Goal: Navigation & Orientation: Find specific page/section

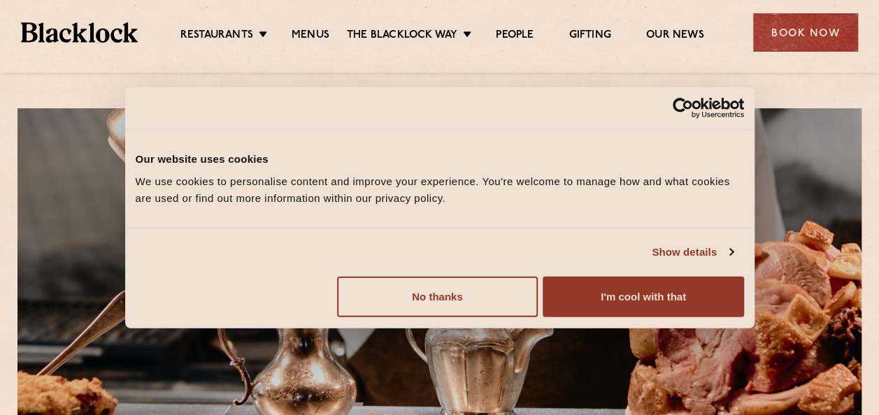
click at [793, 148] on div at bounding box center [439, 305] width 844 height 395
click at [77, 277] on div at bounding box center [439, 305] width 844 height 395
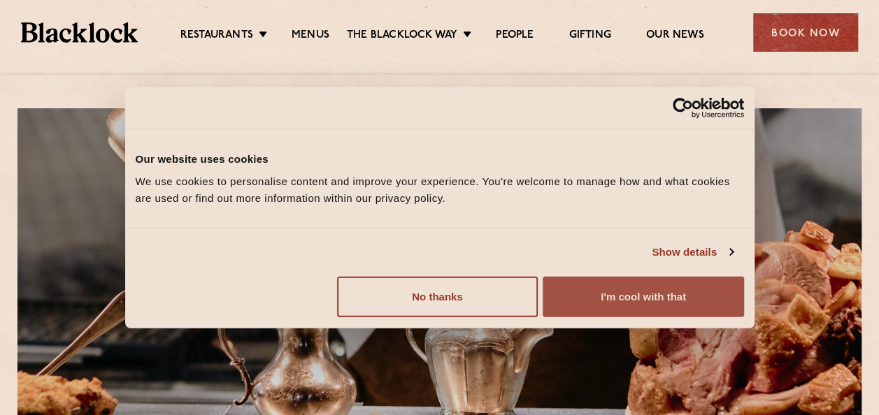
click at [645, 306] on button "I'm cool with that" at bounding box center [643, 296] width 201 height 41
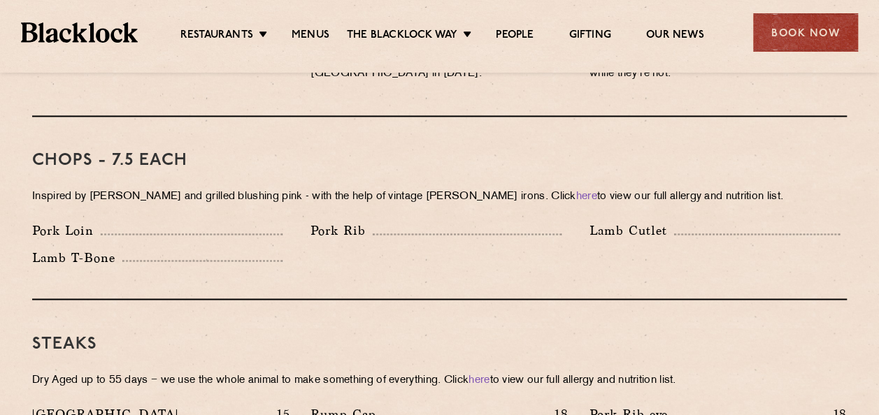
scroll to position [909, 0]
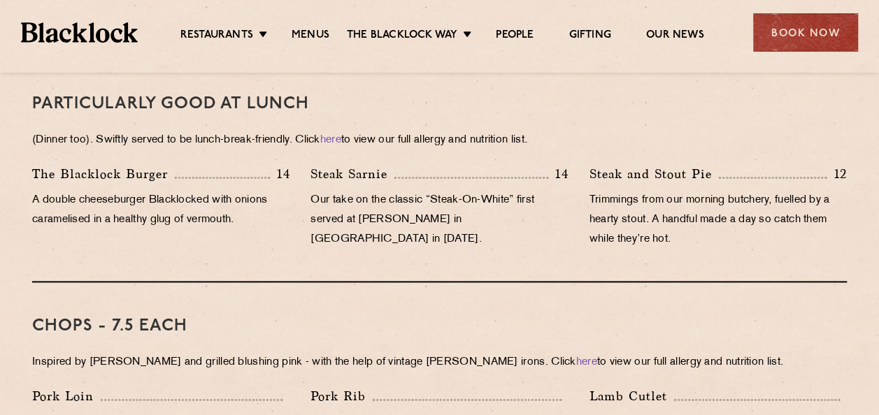
click at [406, 241] on div "PARTICULARLY GOOD AT LUNCH (Dinner too). Swiftly served to be lunch-break-frien…" at bounding box center [439, 171] width 815 height 222
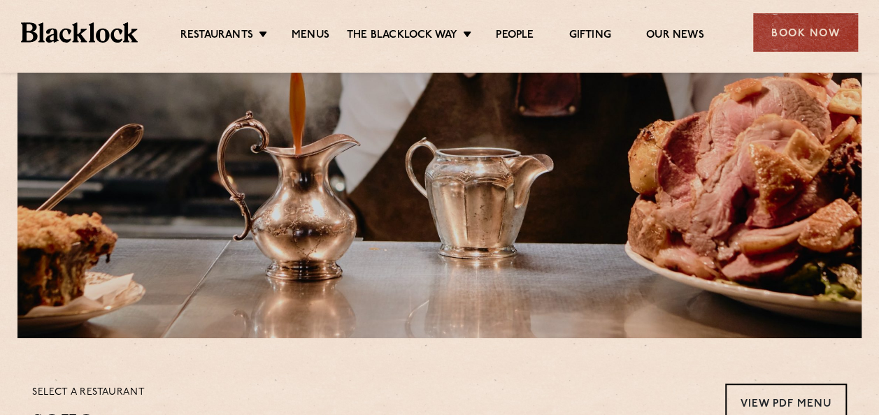
scroll to position [420, 0]
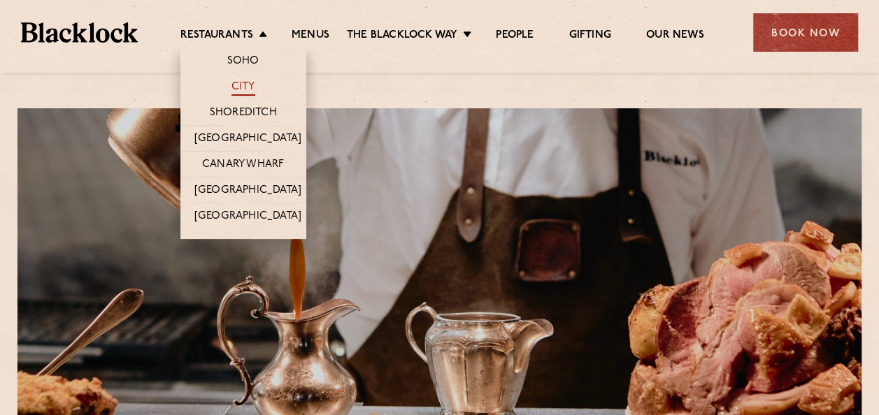
click at [249, 87] on link "City" at bounding box center [243, 87] width 24 height 15
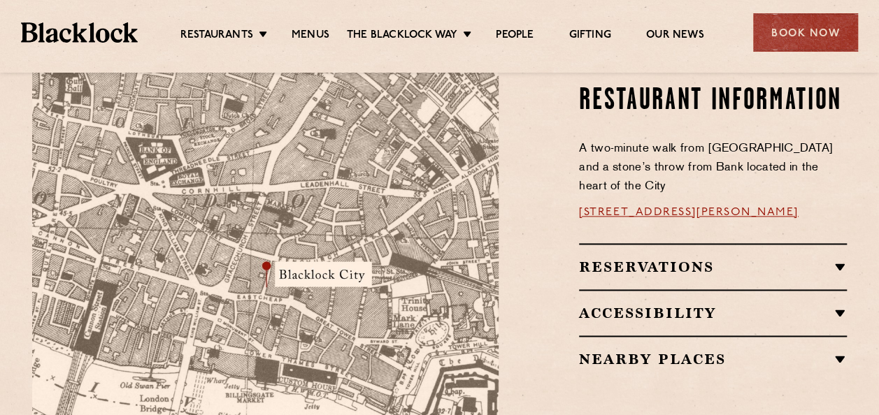
scroll to position [839, 0]
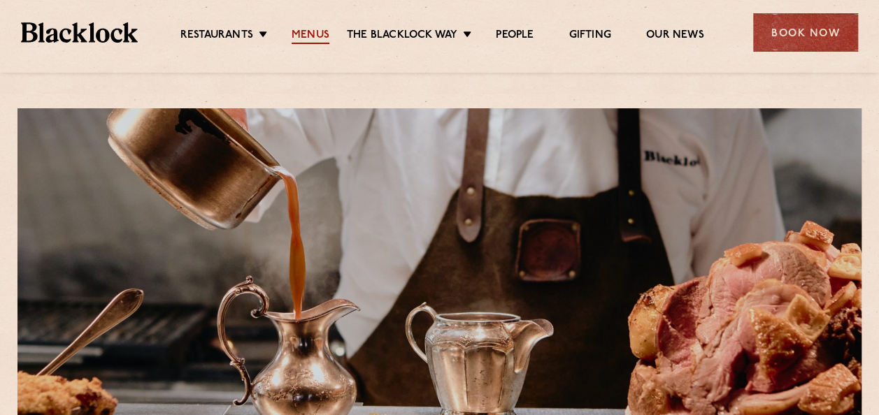
click at [315, 35] on link "Menus" at bounding box center [311, 36] width 38 height 15
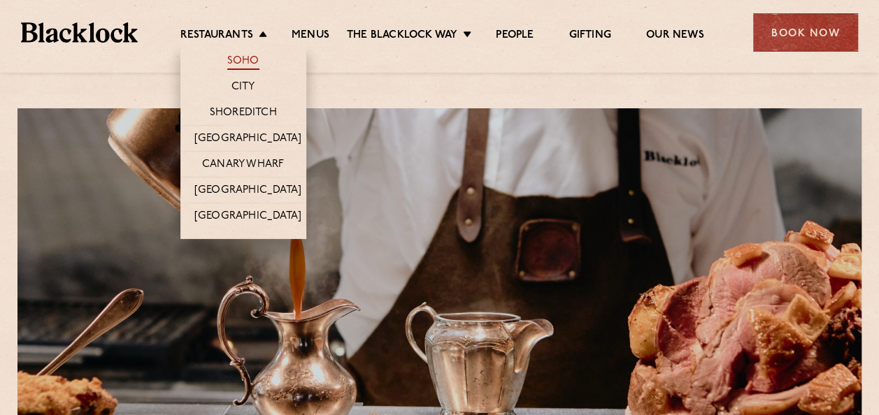
click at [237, 62] on link "Soho" at bounding box center [243, 62] width 32 height 15
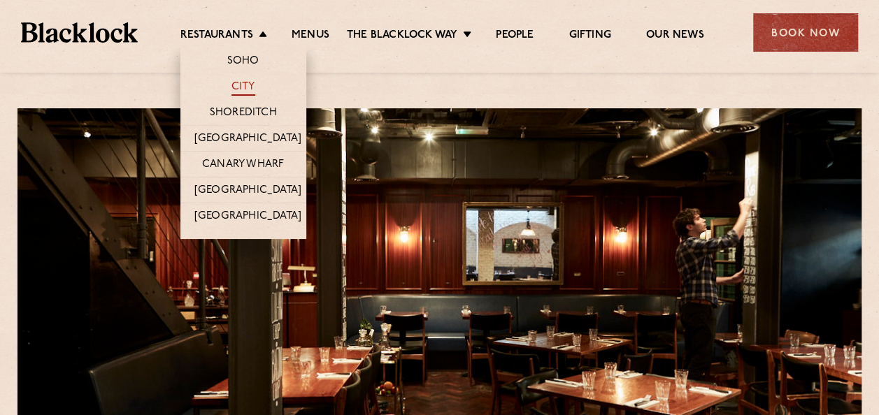
click at [245, 92] on link "City" at bounding box center [243, 87] width 24 height 15
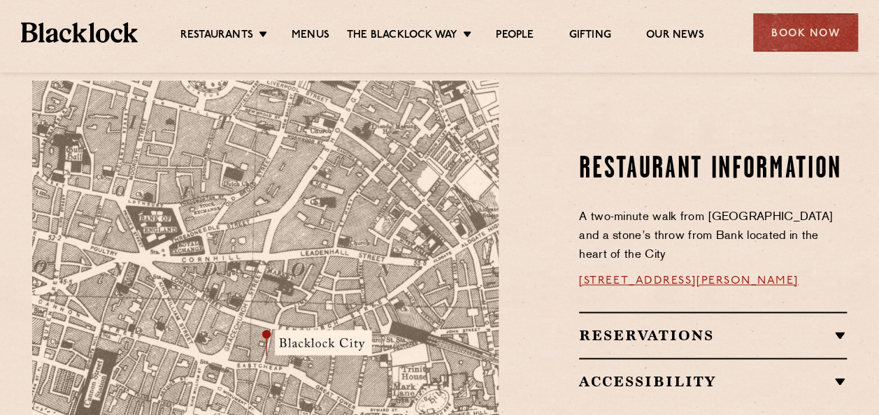
scroll to position [280, 0]
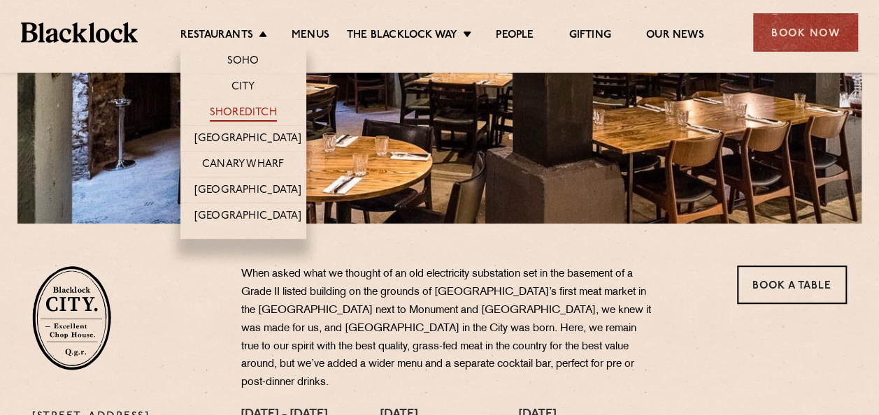
click at [255, 112] on link "Shoreditch" at bounding box center [243, 113] width 67 height 15
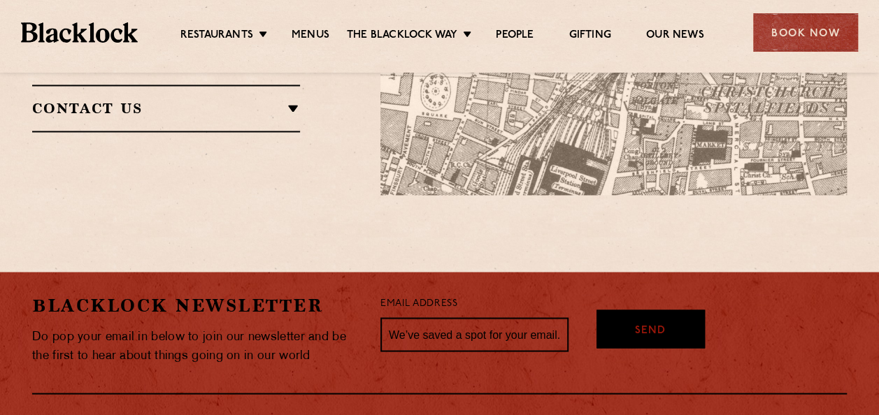
scroll to position [1049, 0]
